Goal: Complete application form: Complete application form

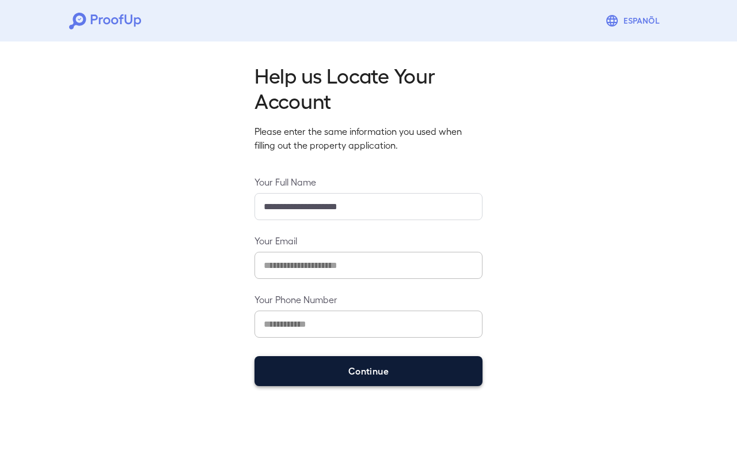
click at [332, 371] on button "Continue" at bounding box center [368, 371] width 228 height 30
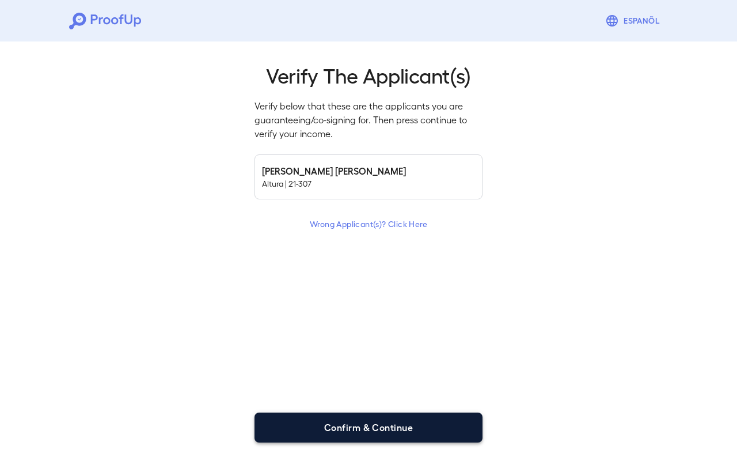
click at [391, 435] on button "Confirm & Continue" at bounding box center [368, 427] width 228 height 30
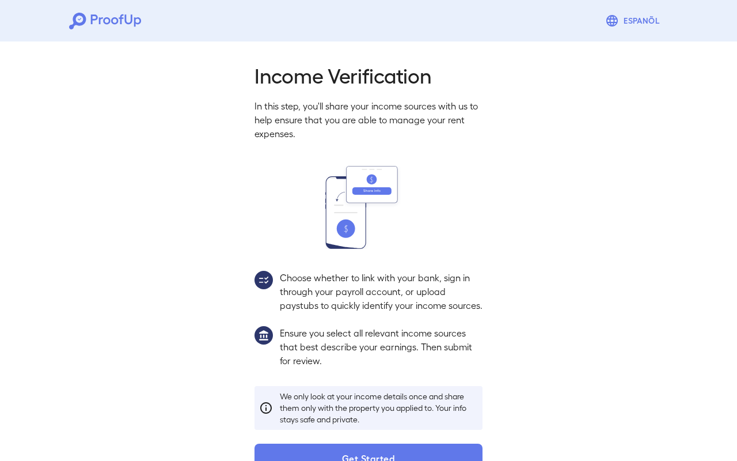
scroll to position [44, 0]
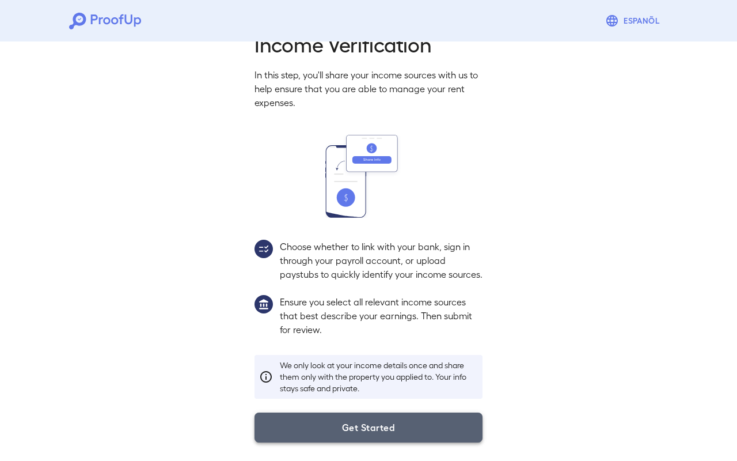
click at [381, 434] on button "Get Started" at bounding box center [368, 427] width 228 height 30
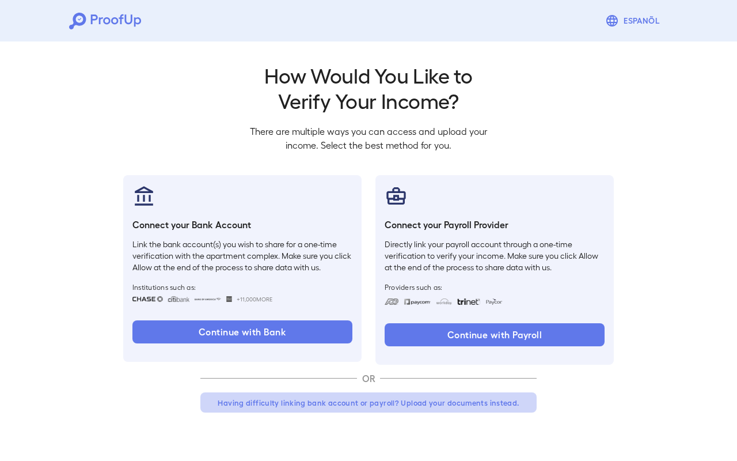
click at [337, 393] on button "Having difficulty linking bank account or payroll? Upload your documents instea…" at bounding box center [368, 402] width 336 height 21
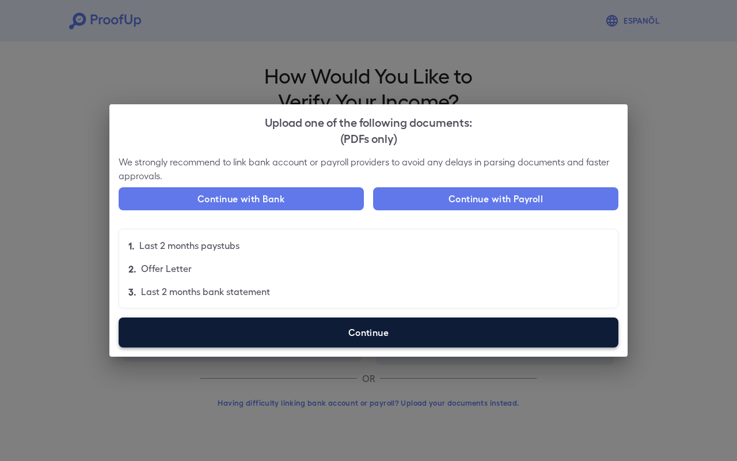
click at [347, 342] on label "Continue" at bounding box center [369, 332] width 500 height 30
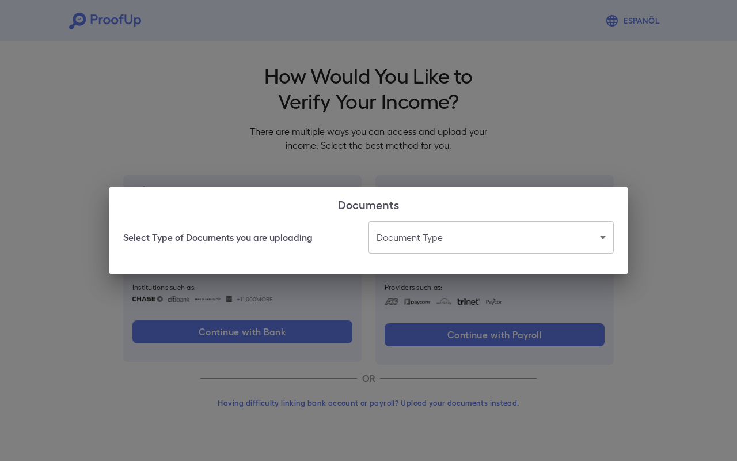
click at [431, 234] on body "Espanõl Go back How Would You Like to Verify Your Income? There are multiple wa…" at bounding box center [368, 220] width 737 height 440
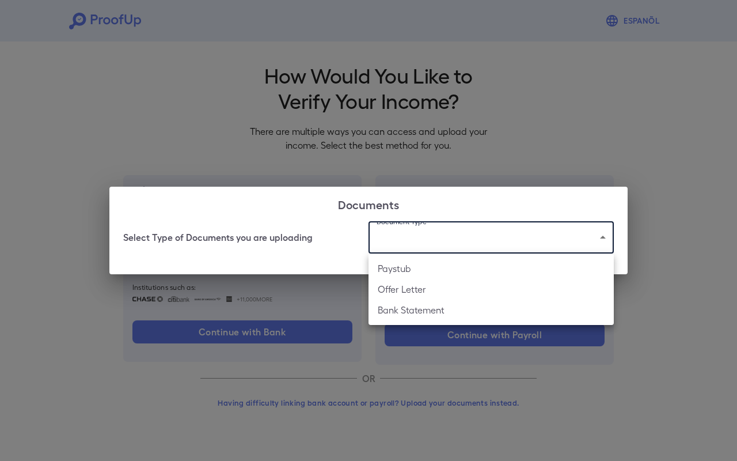
click at [430, 310] on li "Bank Statement" at bounding box center [490, 309] width 245 height 21
type input "**********"
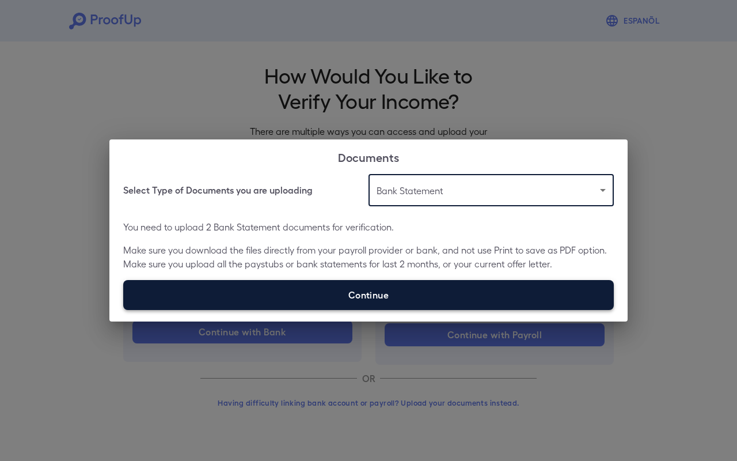
click at [352, 305] on label "Continue" at bounding box center [368, 295] width 491 height 30
click at [124, 309] on input "Continue" at bounding box center [123, 309] width 1 height 1
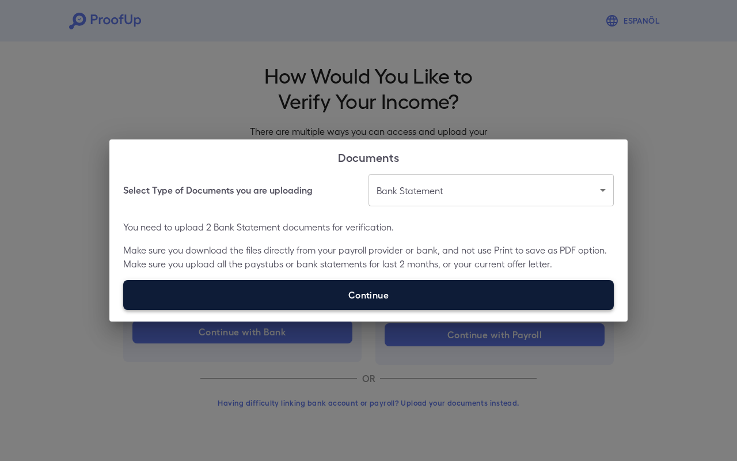
click at [385, 290] on label "Continue" at bounding box center [368, 295] width 491 height 30
click at [124, 309] on input "Continue" at bounding box center [123, 309] width 1 height 1
type input "**********"
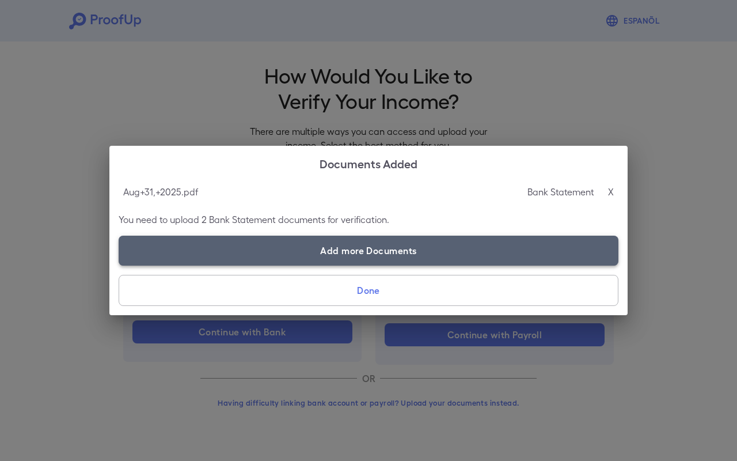
click at [343, 259] on label "Add more Documents" at bounding box center [369, 250] width 500 height 30
click at [119, 265] on input "Add more Documents" at bounding box center [119, 265] width 1 height 1
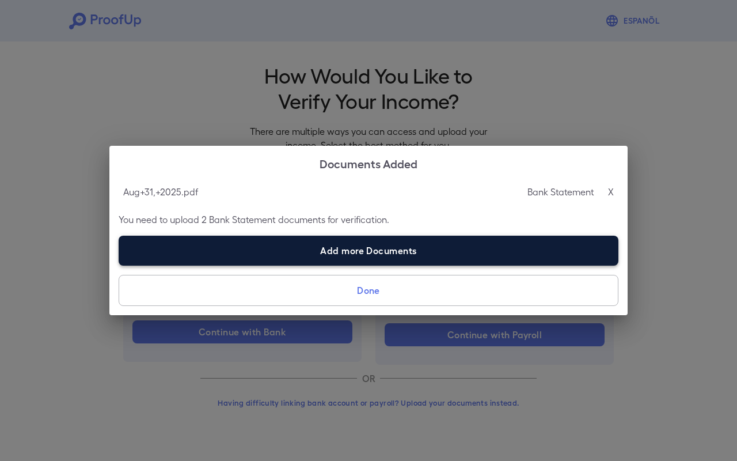
type input "**********"
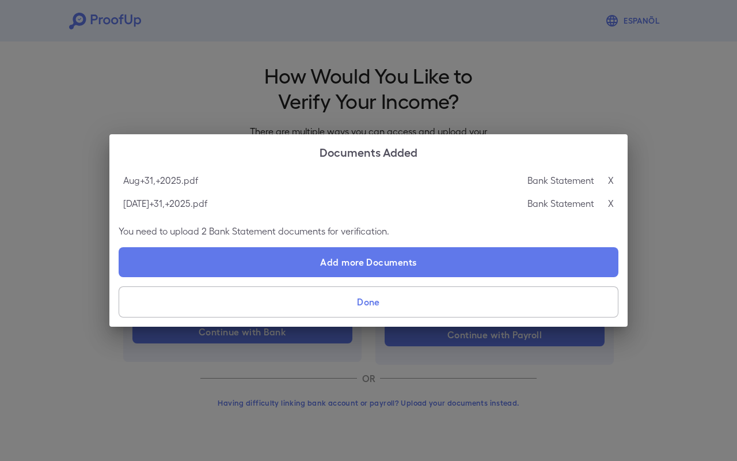
click at [417, 295] on button "Done" at bounding box center [369, 301] width 500 height 31
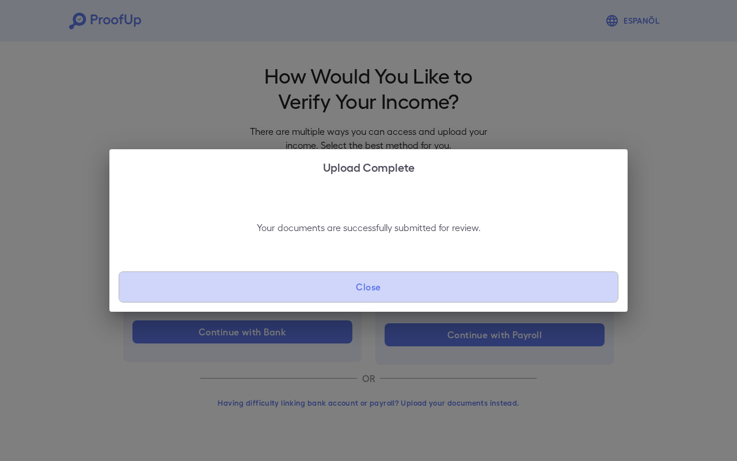
click at [417, 294] on button "Close" at bounding box center [369, 286] width 500 height 31
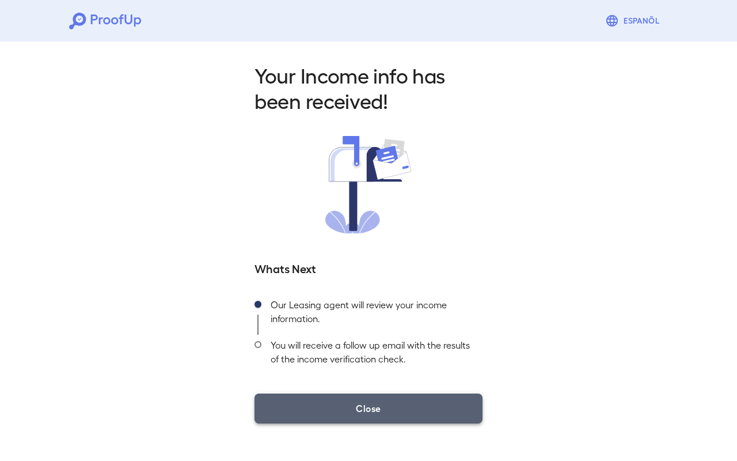
click at [360, 404] on button "Close" at bounding box center [368, 408] width 228 height 30
